Goal: Task Accomplishment & Management: Manage account settings

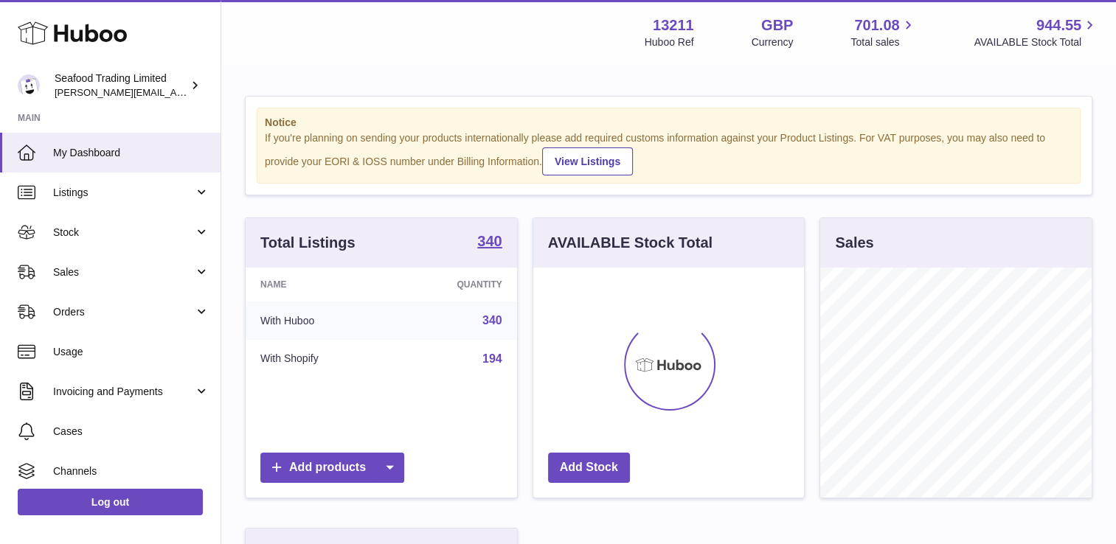
scroll to position [230, 271]
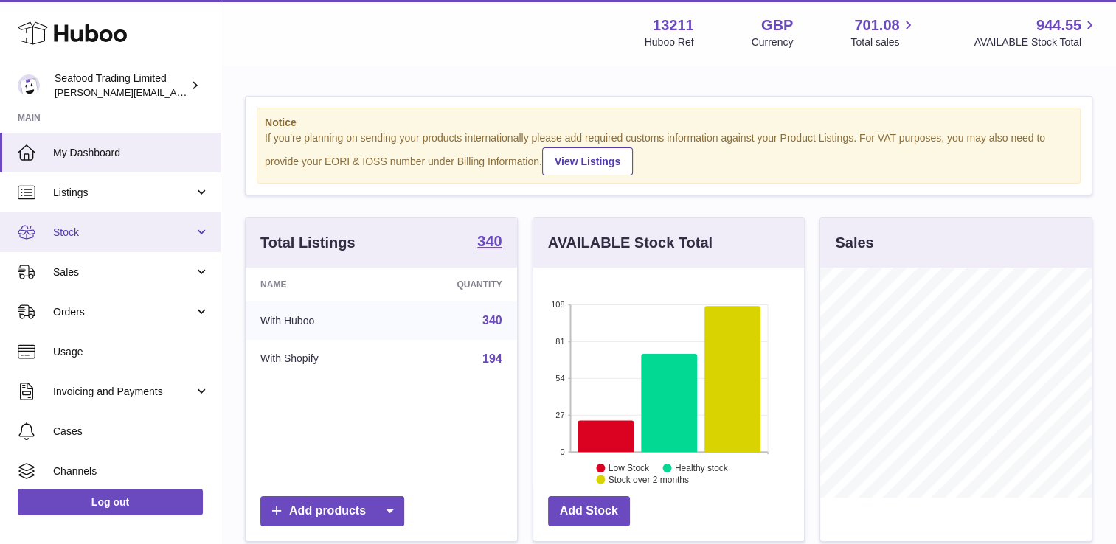
click at [190, 232] on span "Stock" at bounding box center [123, 233] width 141 height 14
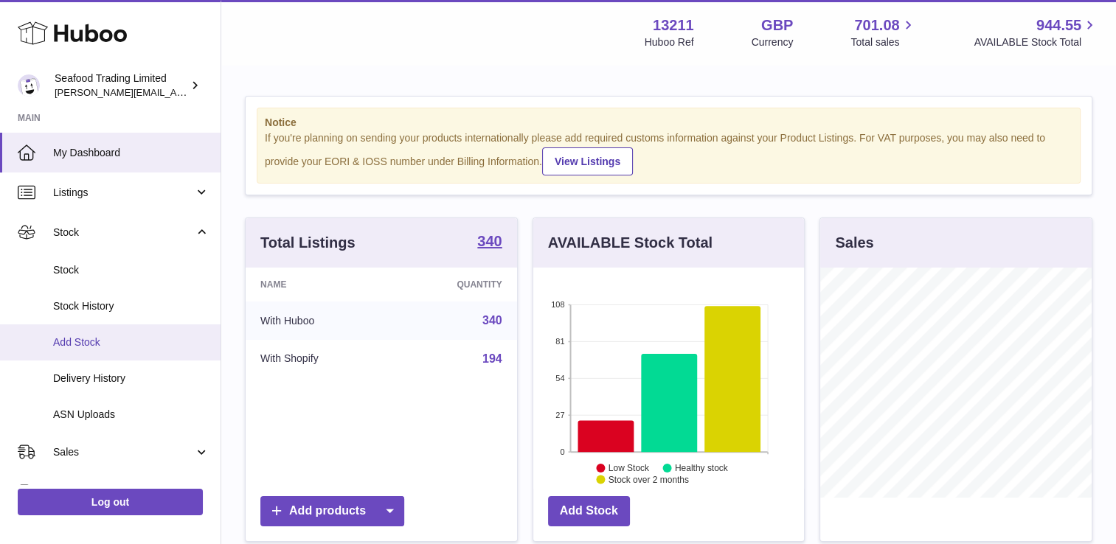
click at [71, 333] on link "Add Stock" at bounding box center [110, 343] width 221 height 36
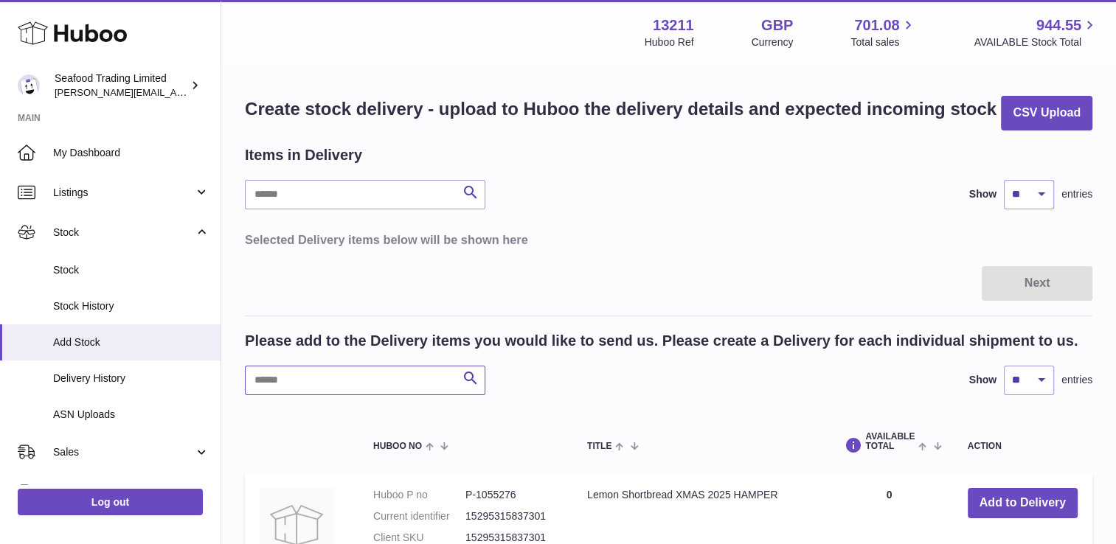
click at [334, 391] on input "text" at bounding box center [365, 381] width 240 height 30
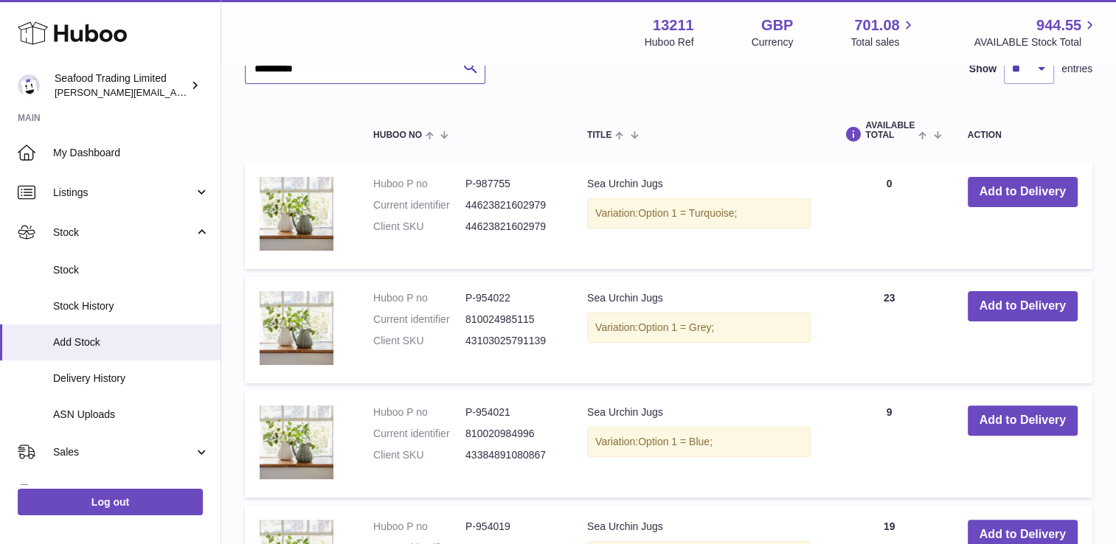
scroll to position [300, 0]
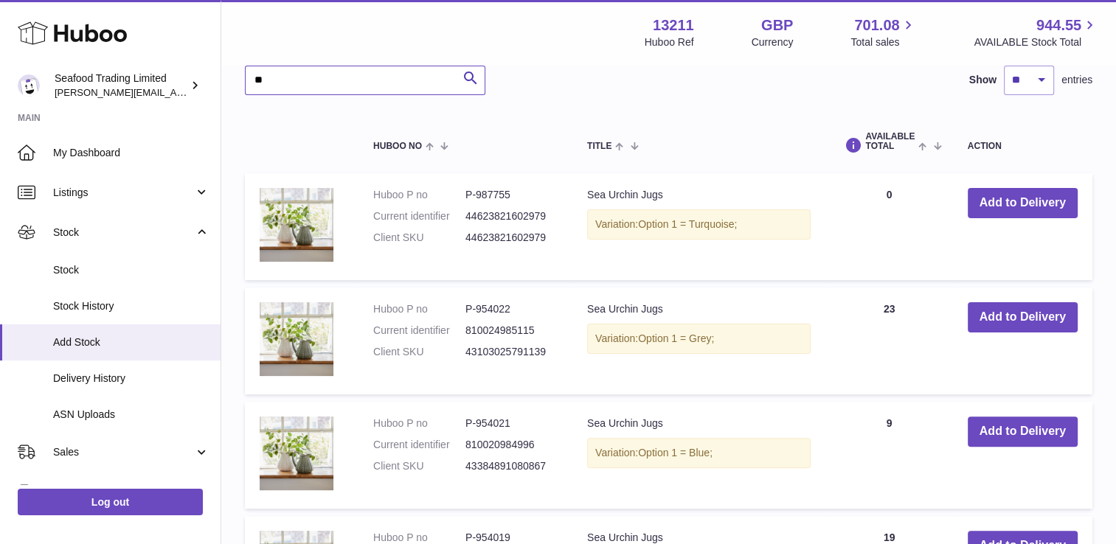
type input "*"
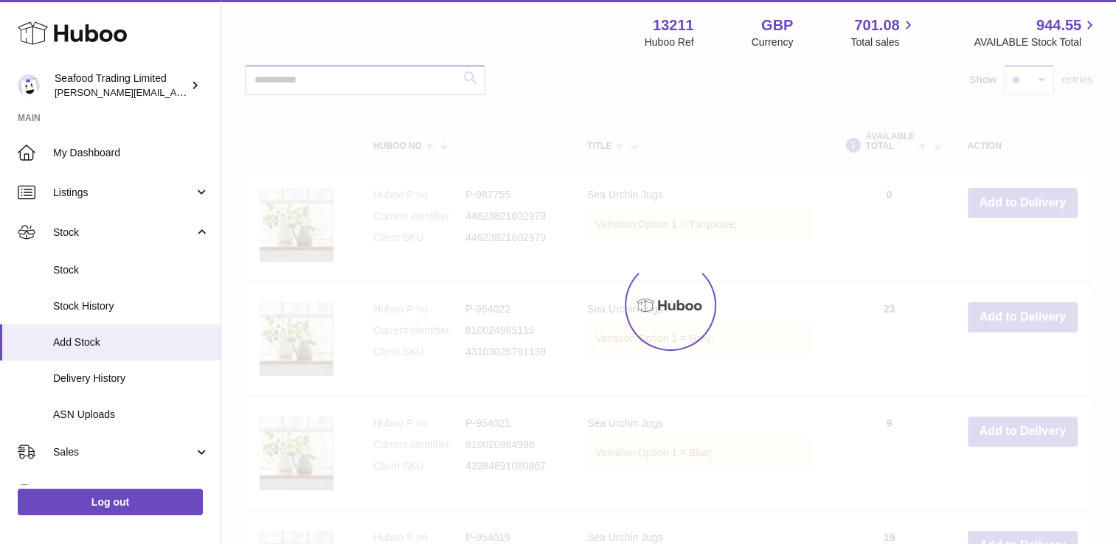
scroll to position [73, 0]
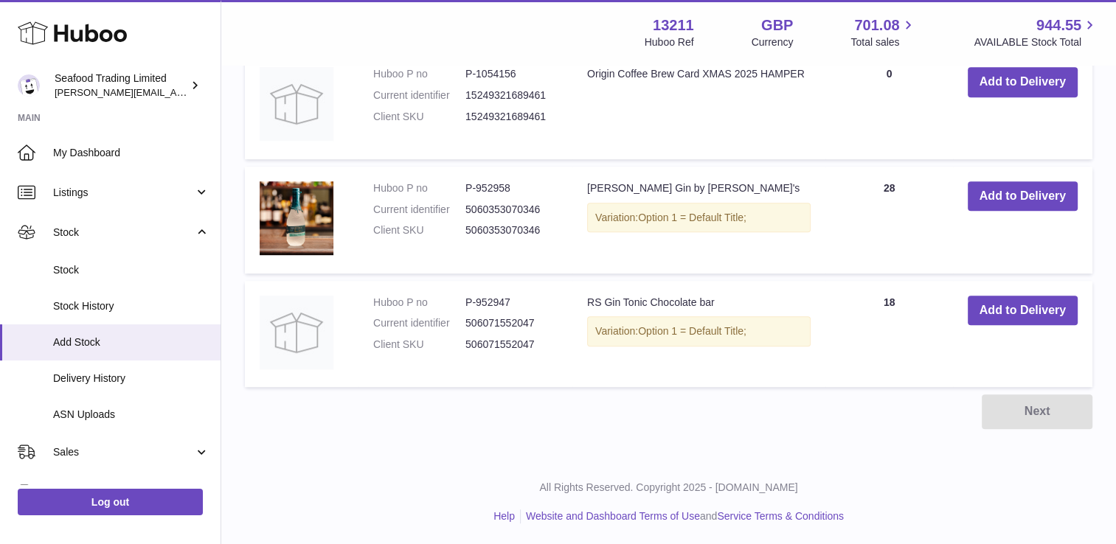
scroll to position [288, 0]
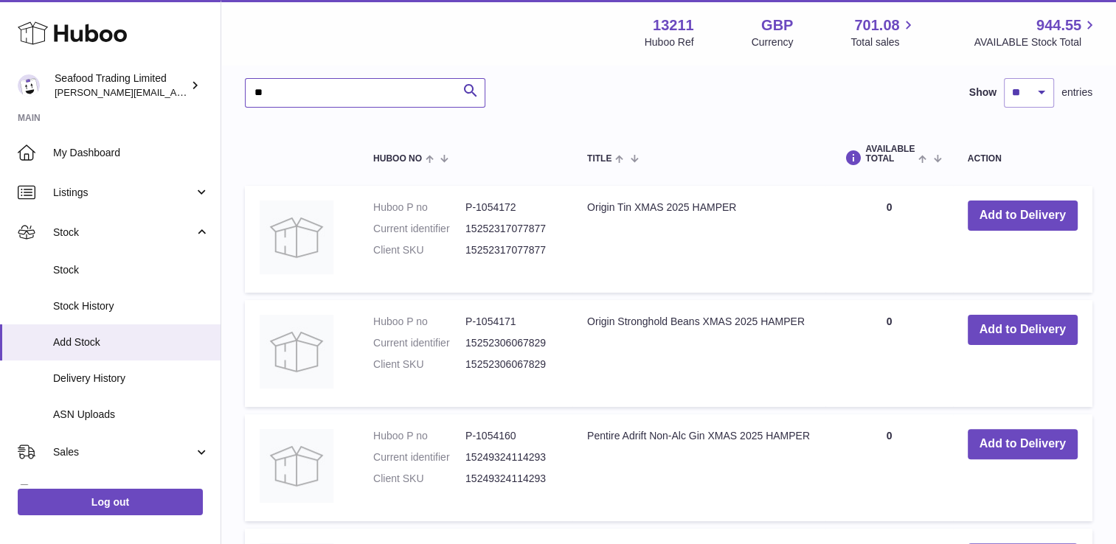
type input "*"
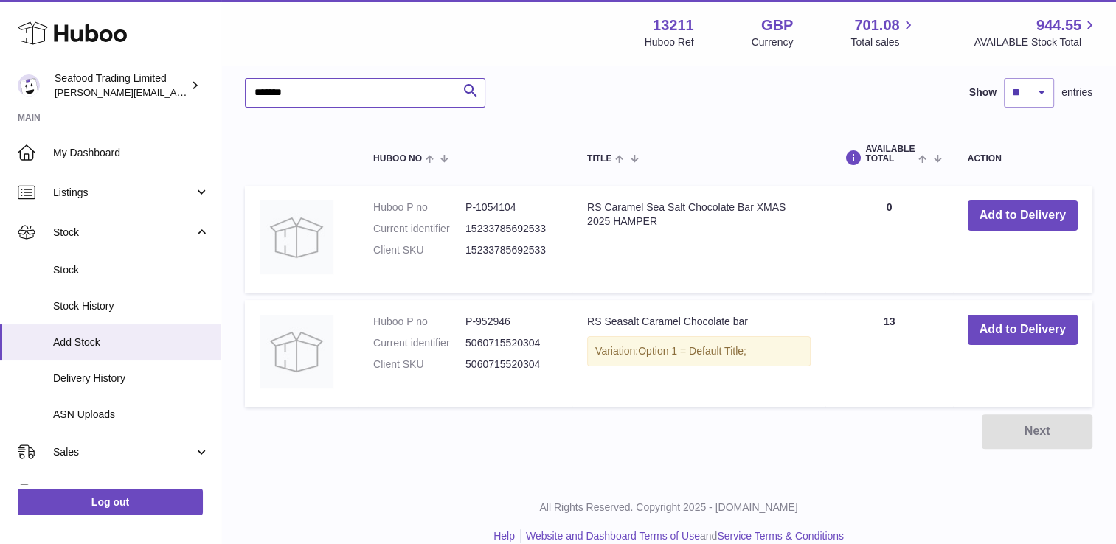
type input "*******"
